Goal: Information Seeking & Learning: Learn about a topic

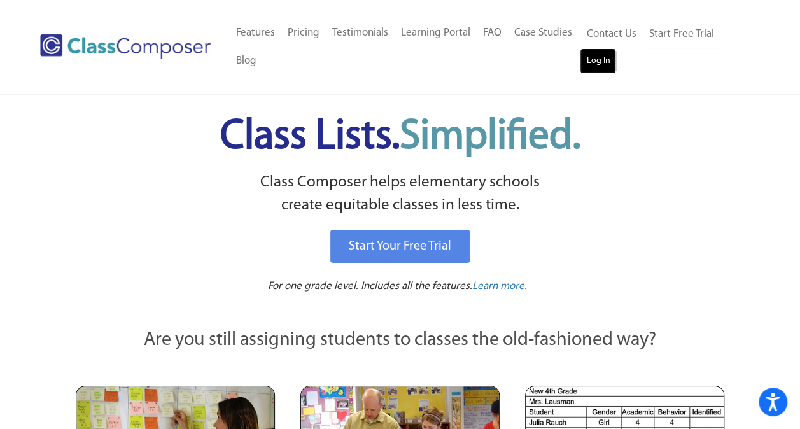
click at [595, 66] on link "Log In" at bounding box center [598, 60] width 36 height 25
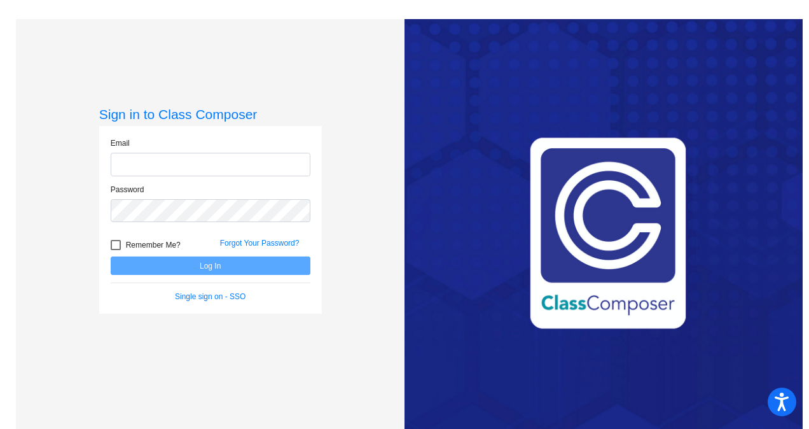
type input "[PERSON_NAME][EMAIL_ADDRESS][PERSON_NAME][DOMAIN_NAME]"
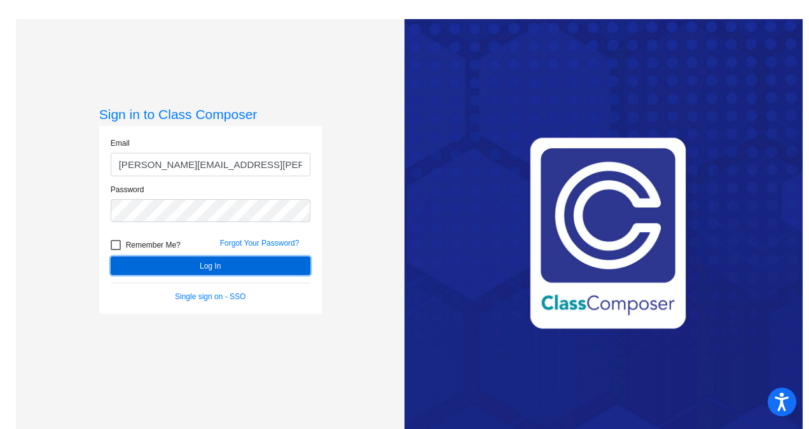
click at [221, 265] on button "Log In" at bounding box center [211, 265] width 200 height 18
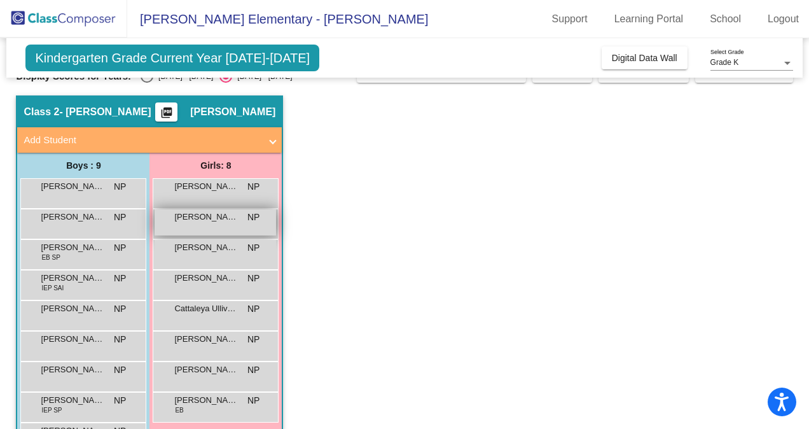
scroll to position [51, 0]
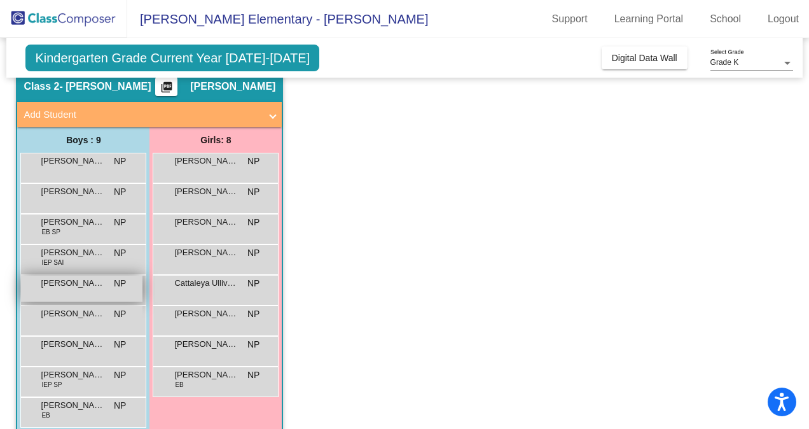
click at [74, 287] on span "Cristopher Camacho" at bounding box center [73, 283] width 64 height 13
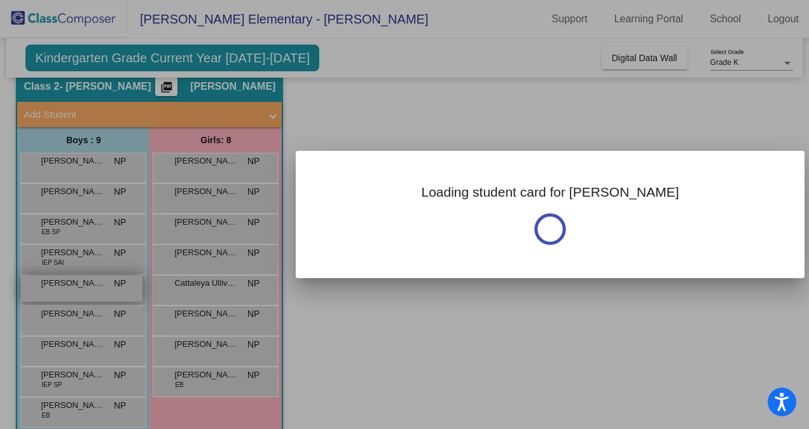
click at [74, 287] on div at bounding box center [404, 214] width 809 height 429
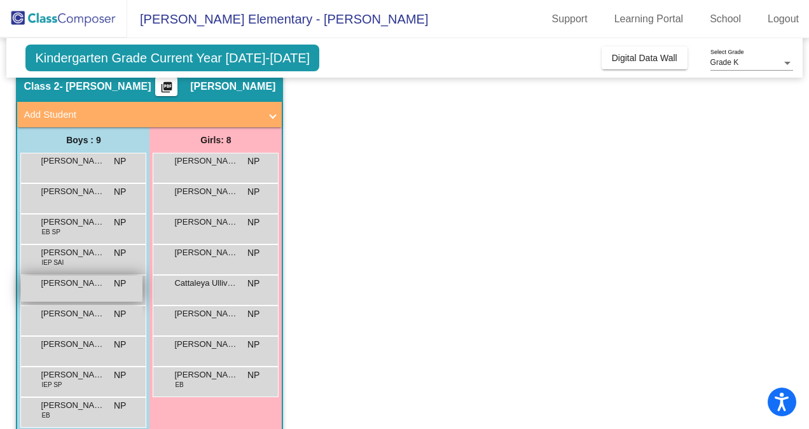
click at [74, 287] on span "Cristopher Camacho" at bounding box center [73, 283] width 64 height 13
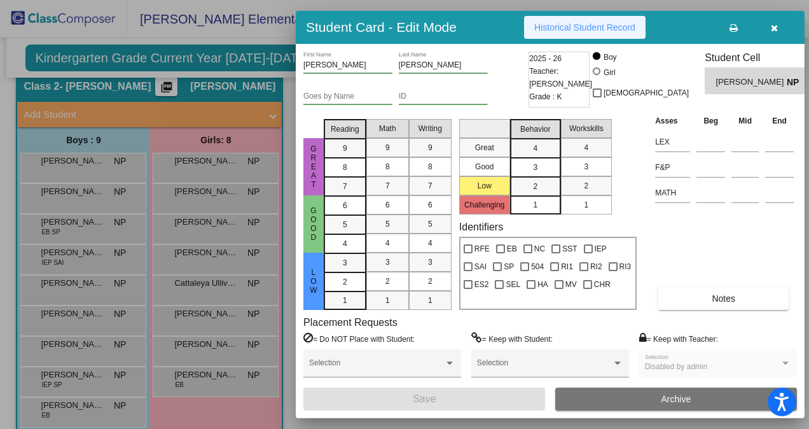
click at [580, 29] on span "Historical Student Record" at bounding box center [585, 27] width 101 height 10
